Goal: Task Accomplishment & Management: Manage account settings

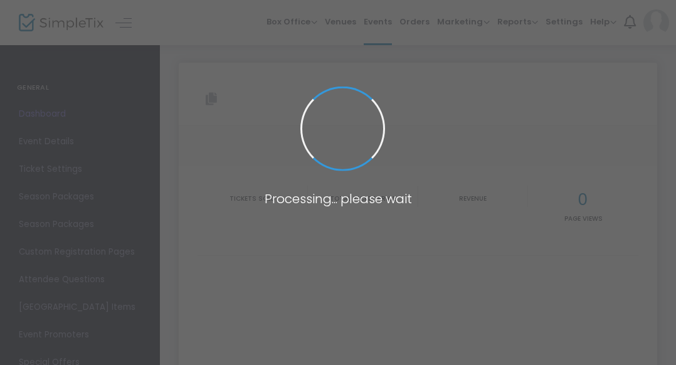
type input "[URL][DOMAIN_NAME][PERSON_NAME][PERSON_NAME]"
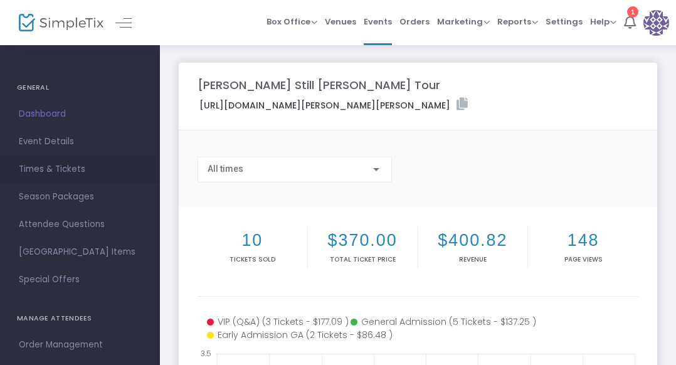
click at [51, 168] on span "Times & Tickets" at bounding box center [80, 169] width 122 height 16
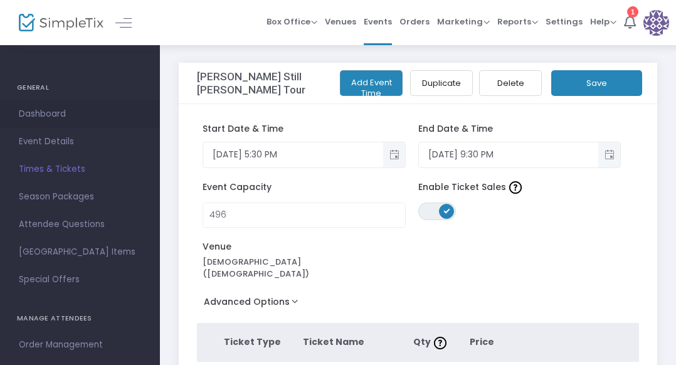
click at [45, 111] on span "Dashboard" at bounding box center [80, 114] width 122 height 16
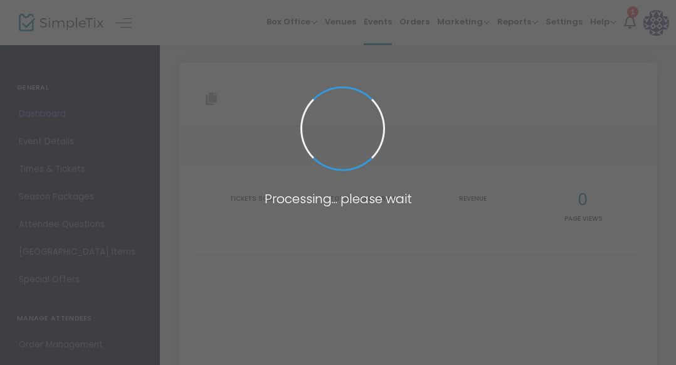
type input "[URL][DOMAIN_NAME][PERSON_NAME][PERSON_NAME]"
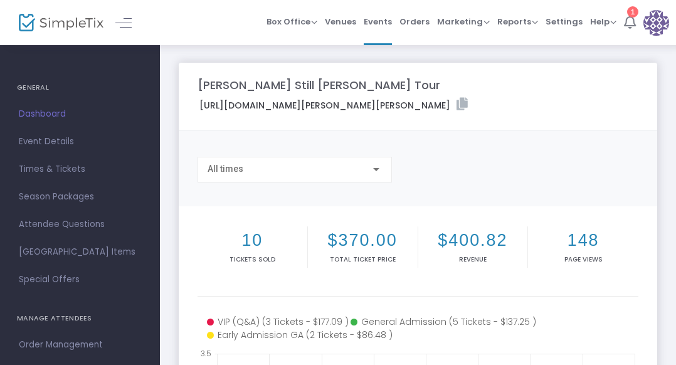
click at [631, 22] on icon at bounding box center [630, 22] width 12 height 14
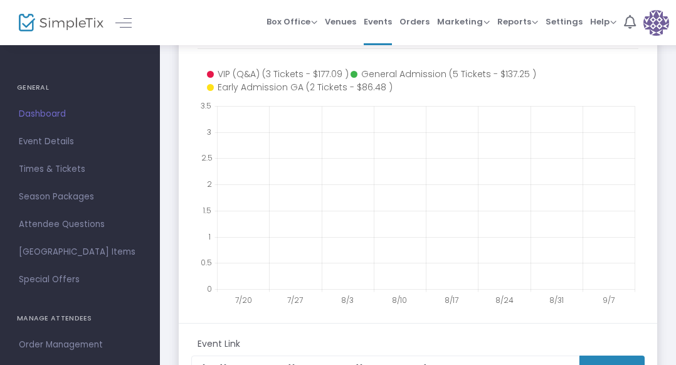
scroll to position [254, 0]
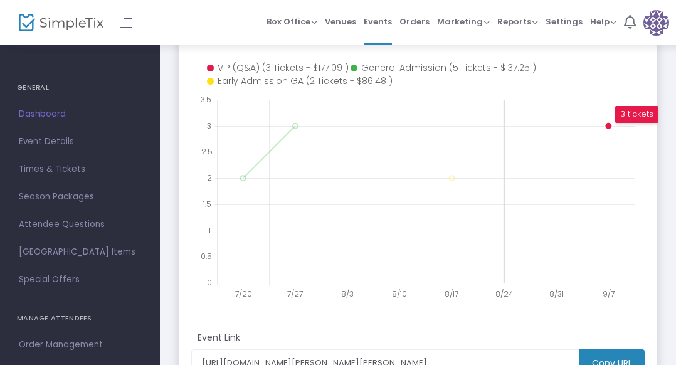
click at [490, 270] on icon at bounding box center [426, 191] width 418 height 183
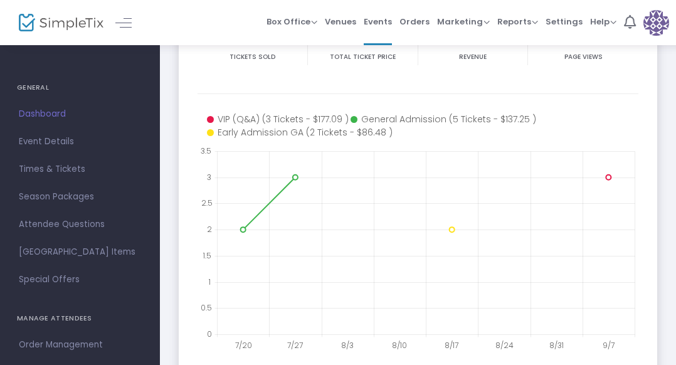
scroll to position [202, 0]
click at [48, 141] on span "Event Details" at bounding box center [80, 142] width 122 height 16
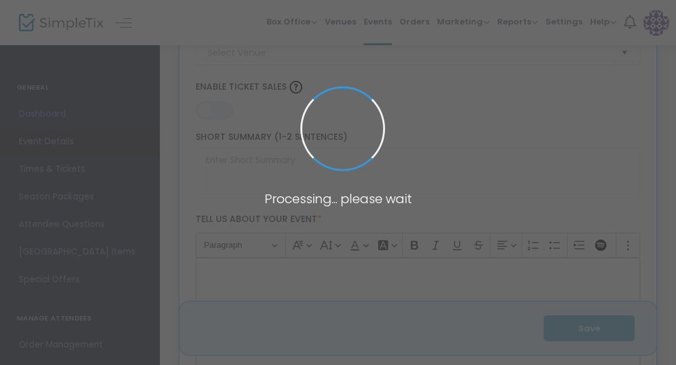
scroll to position [2042, 0]
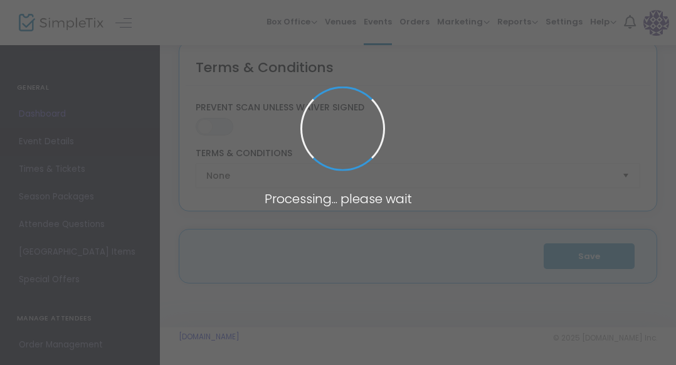
type input "[PERSON_NAME] Still [PERSON_NAME] Tour"
type textarea "[PERSON_NAME] Still [PERSON_NAME] Tour Join us for an unforgettable evening of …"
type input "8.270 %"
type input "Buy Tickets"
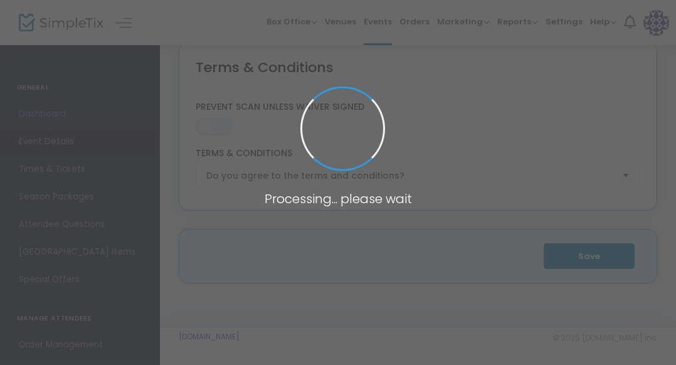
type input "[DEMOGRAPHIC_DATA] ([DEMOGRAPHIC_DATA])"
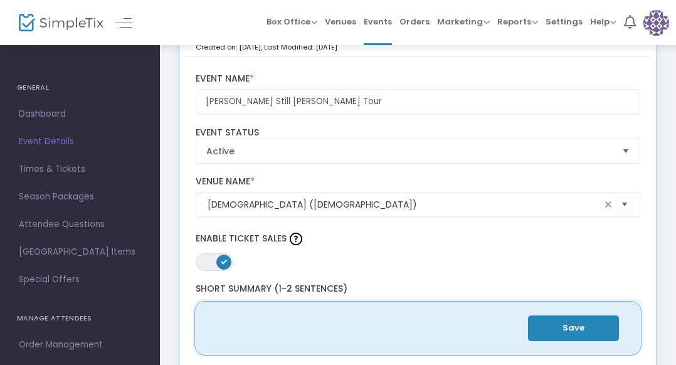
scroll to position [0, 0]
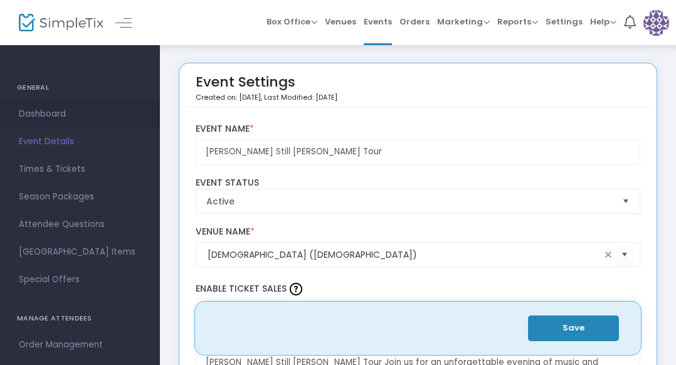
click at [39, 115] on span "Dashboard" at bounding box center [80, 114] width 122 height 16
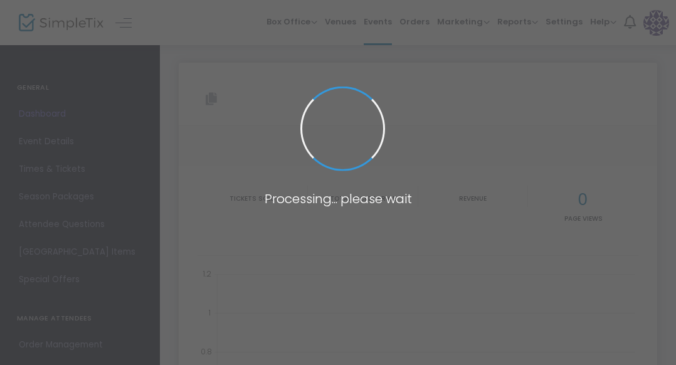
type input "[URL][DOMAIN_NAME][PERSON_NAME][PERSON_NAME]"
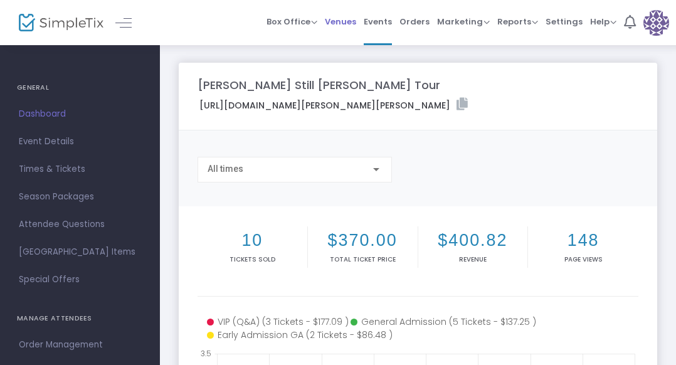
click at [349, 25] on span "Venues" at bounding box center [340, 22] width 31 height 32
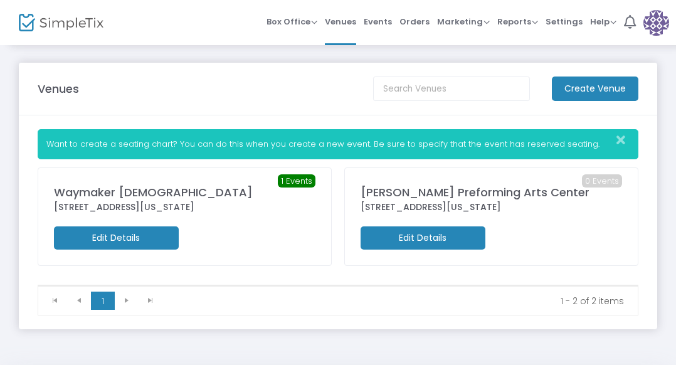
click at [438, 196] on div "[PERSON_NAME] Preforming Arts Center" at bounding box center [492, 192] width 262 height 17
click at [294, 23] on span "Box Office" at bounding box center [292, 22] width 51 height 12
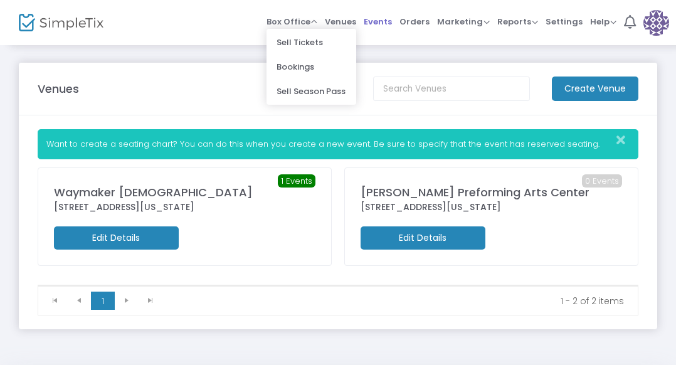
click at [390, 23] on span "Events" at bounding box center [378, 22] width 28 height 32
